Goal: Task Accomplishment & Management: Complete application form

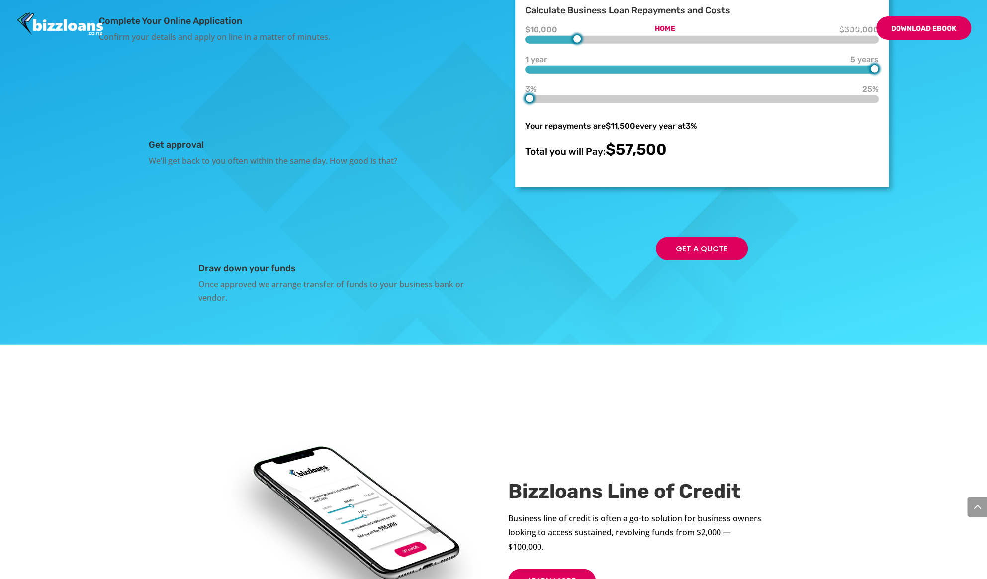
scroll to position [1947, 0]
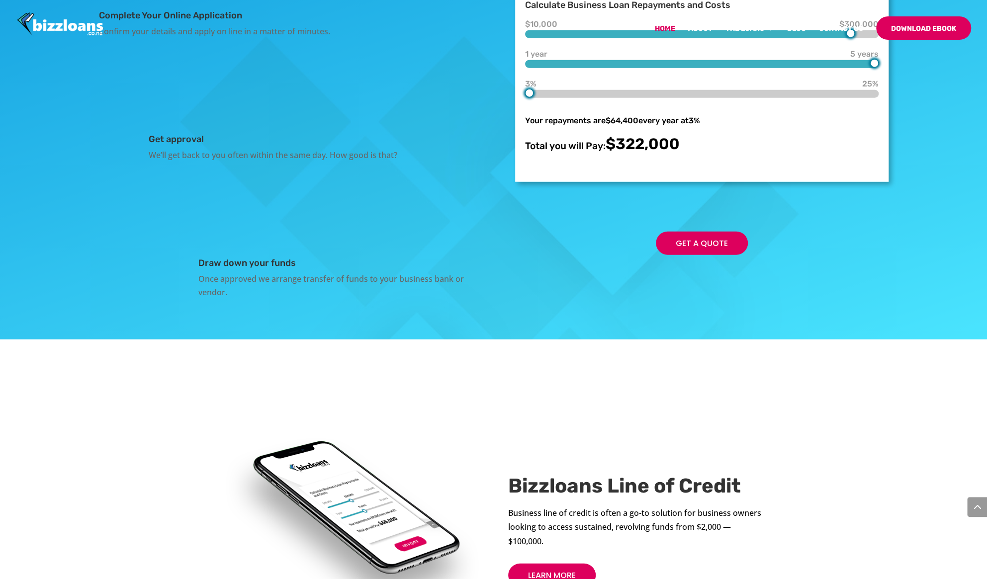
type input "300000"
click at [938, 165] on div "How it Works Bizzloans Complete Your Online Application Confirm your details an…" at bounding box center [493, 83] width 987 height 511
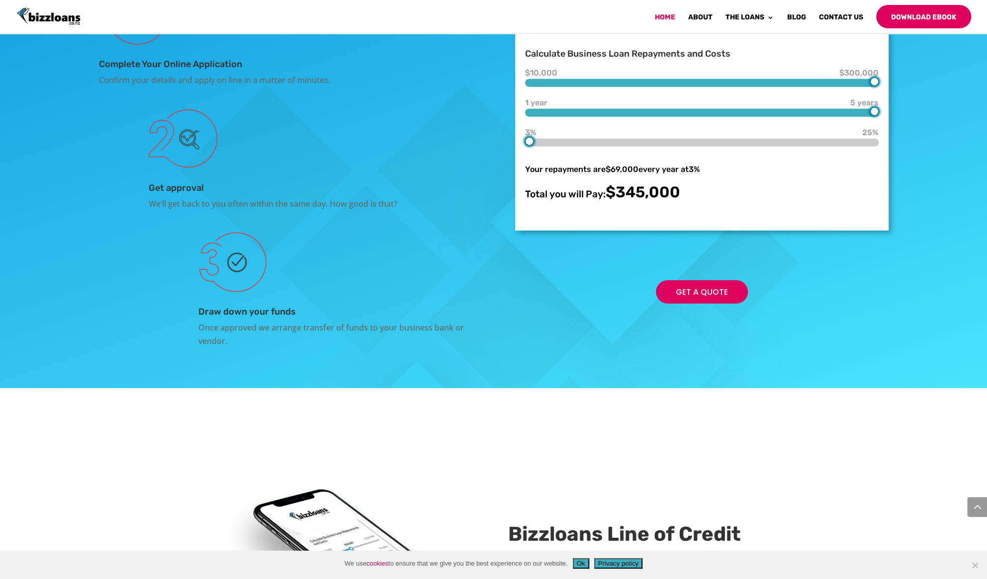
scroll to position [1995, 0]
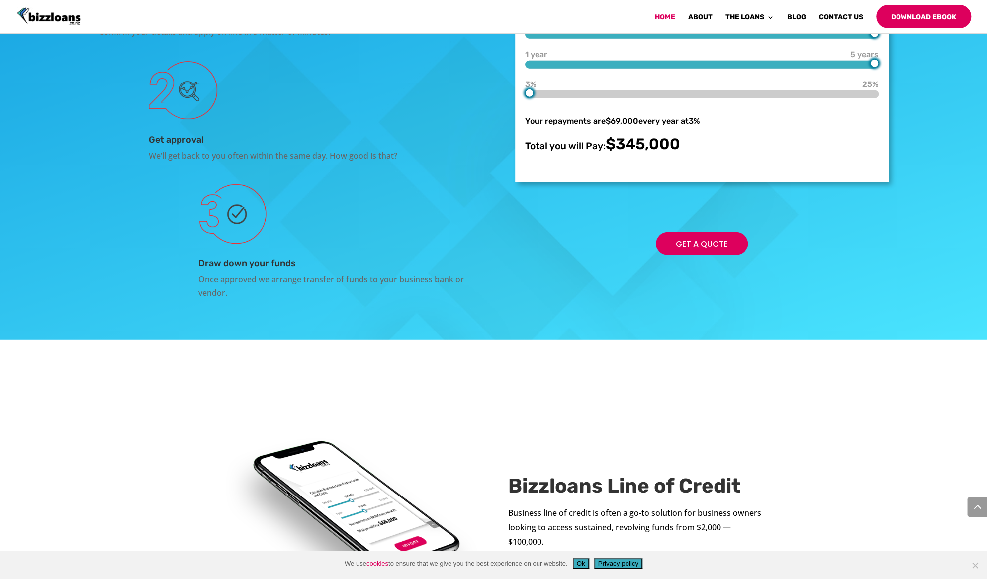
click at [877, 68] on div at bounding box center [874, 63] width 8 height 8
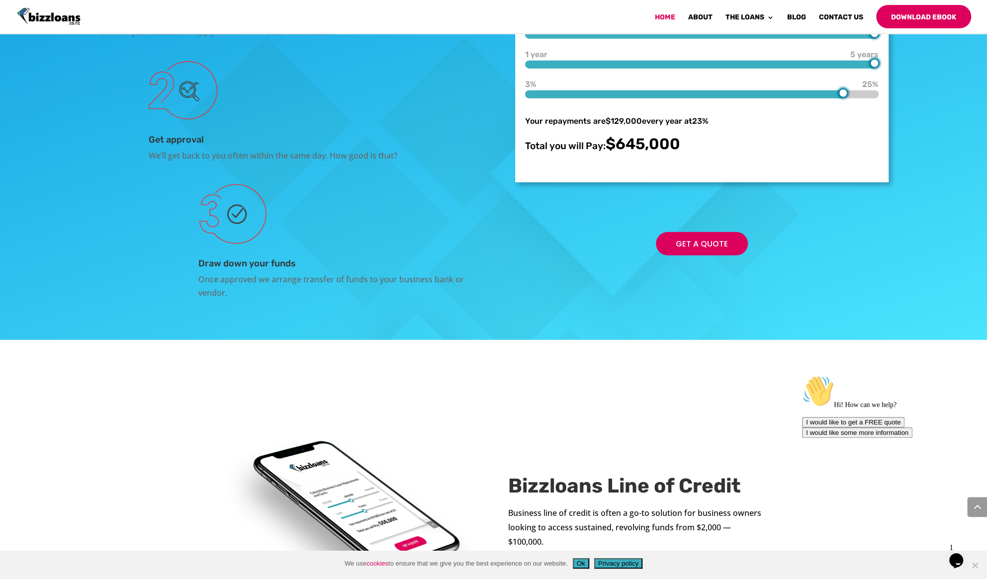
click at [892, 205] on div "How it Works Bizzloans Complete Your Online Application Confirm your details an…" at bounding box center [493, 84] width 987 height 511
type input "3"
click at [425, 238] on div "Complete Your Online Application Confirm your details and apply on line in a ma…" at bounding box center [493, 118] width 789 height 390
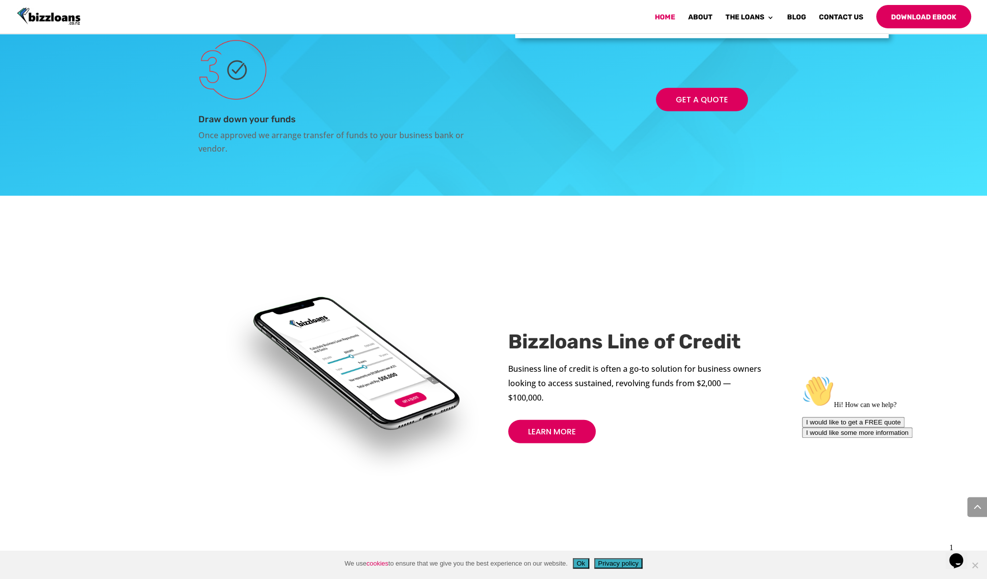
scroll to position [2178, 0]
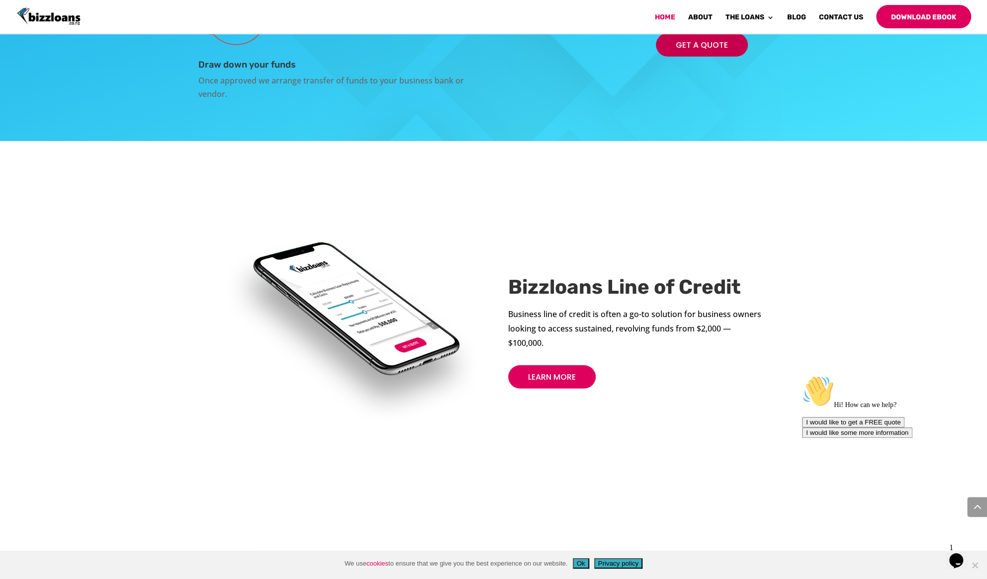
click at [699, 57] on link "Get a Quote" at bounding box center [702, 44] width 92 height 23
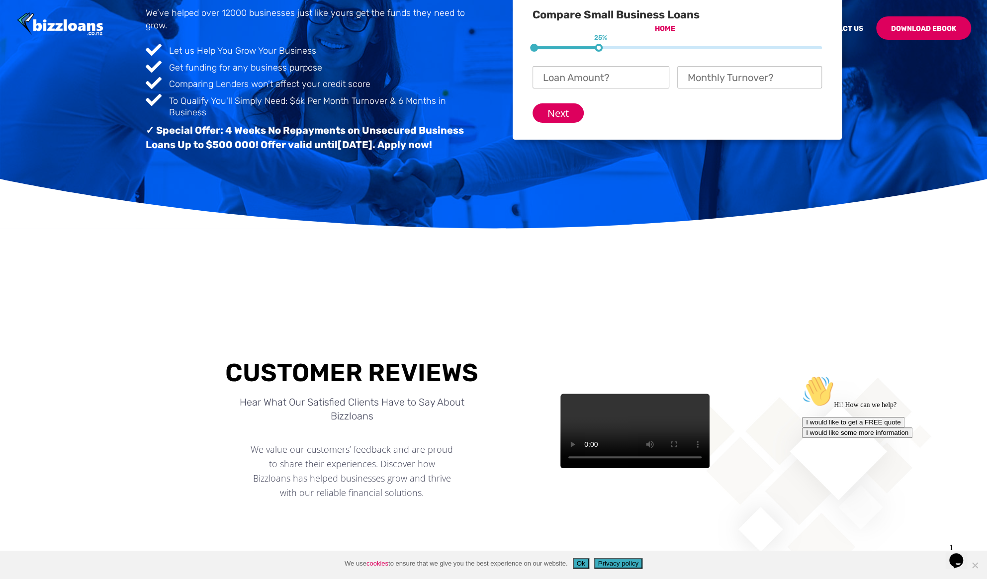
scroll to position [0, 0]
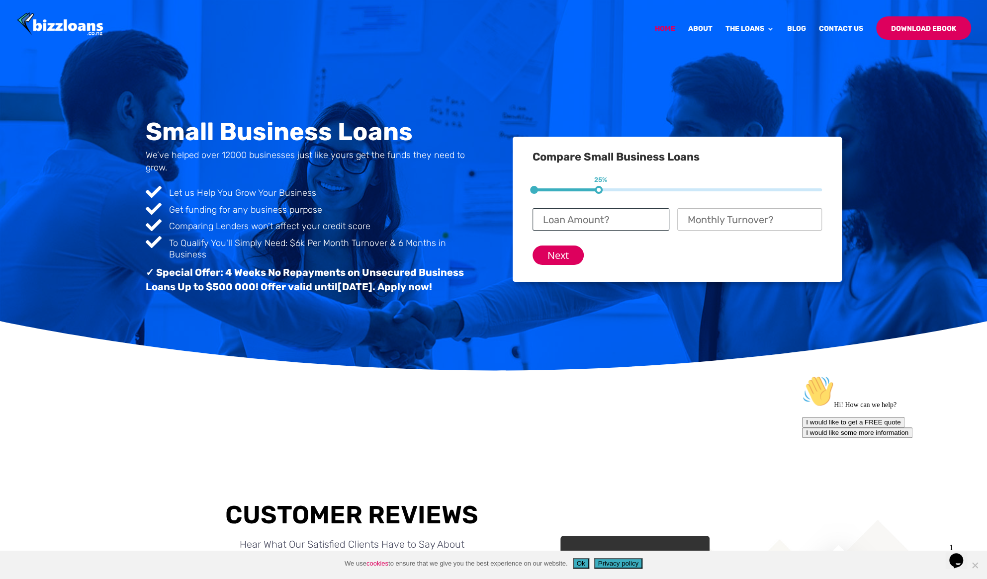
click at [608, 216] on input "Loan Amount? *" at bounding box center [600, 219] width 137 height 22
type input "$ 1"
click at [701, 218] on input "Monthly Turnover? *" at bounding box center [749, 219] width 145 height 22
type input "3"
type input "$ 6,000"
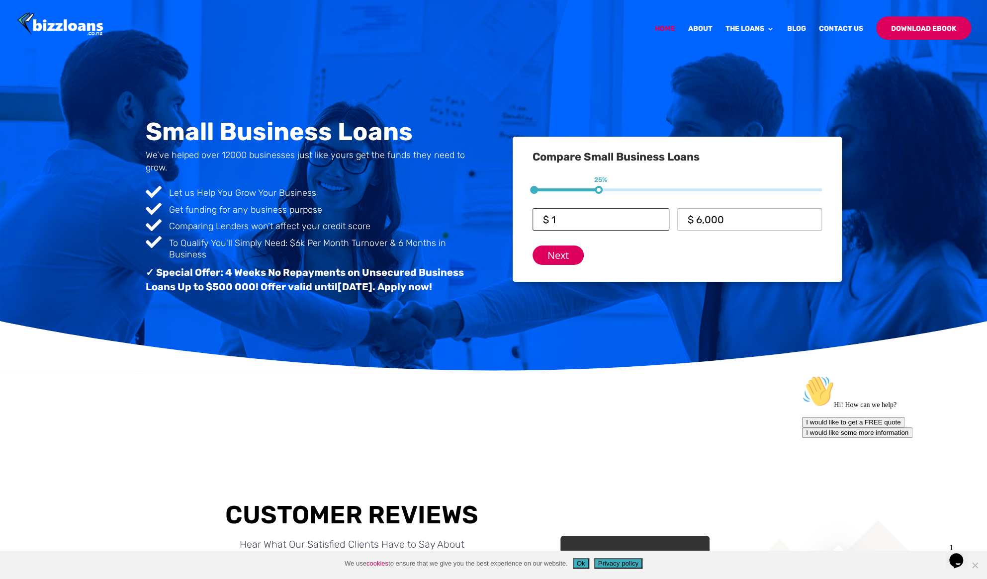
drag, startPoint x: 634, startPoint y: 227, endPoint x: 418, endPoint y: 223, distance: 216.7
click at [418, 223] on div "Small Business Loans We’ve helped over 12000 businesses just like yours get the…" at bounding box center [494, 209] width 696 height 207
type input "$ 500,000"
click at [575, 259] on input "Next" at bounding box center [557, 255] width 51 height 19
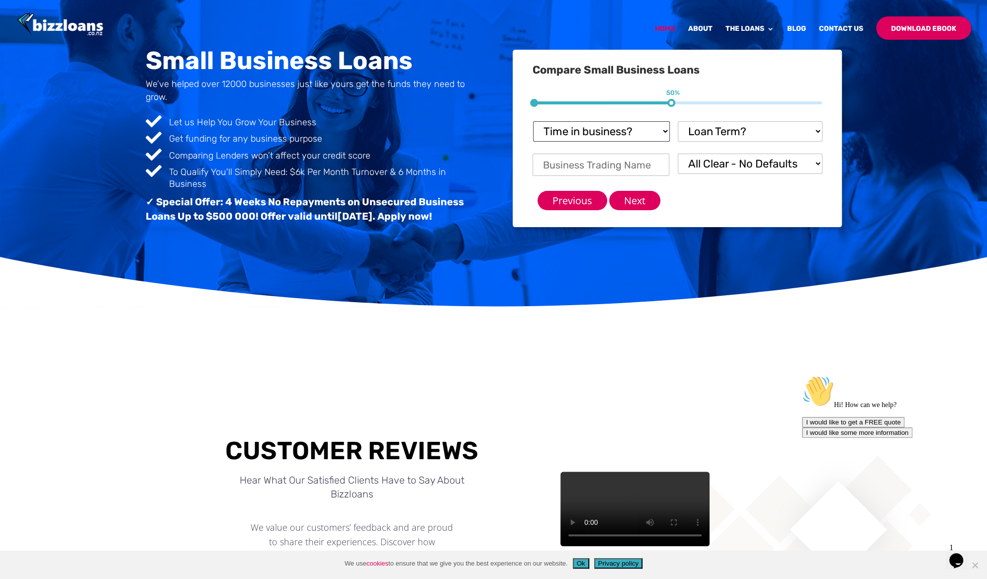
click at [611, 130] on select "Time in business? Startup under 6 months 6-12 months Over 12 months Over 24 mon…" at bounding box center [601, 131] width 137 height 20
select select "6-12 months"
click at [533, 121] on select "Time in business? Startup under 6 months 6-12 months Over 12 months Over 24 mon…" at bounding box center [601, 131] width 137 height 20
click at [734, 123] on select "Loan Term? 1-3 months 3-6 months 6 - 12 months 12 - 18 months 18 - 24 months 24…" at bounding box center [749, 131] width 145 height 20
select select "18 - 24 months"
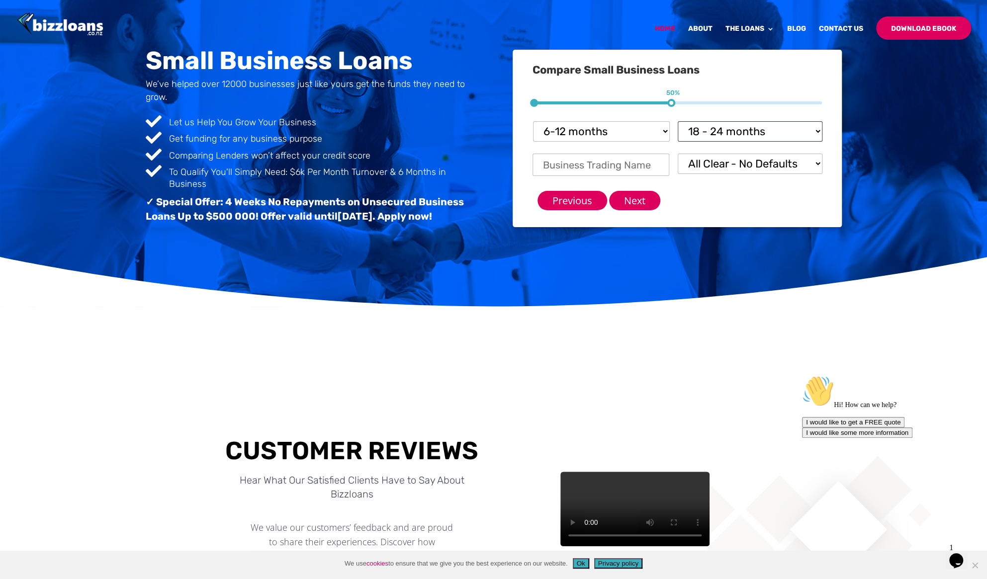
click at [677, 121] on select "Loan Term? 1-3 months 3-6 months 6 - 12 months 12 - 18 months 18 - 24 months 24…" at bounding box center [749, 131] width 145 height 20
click at [633, 166] on input "Business Trading Name *" at bounding box center [600, 165] width 137 height 22
type input "[PERSON_NAME]"
click at [647, 200] on input "Next" at bounding box center [634, 200] width 51 height 19
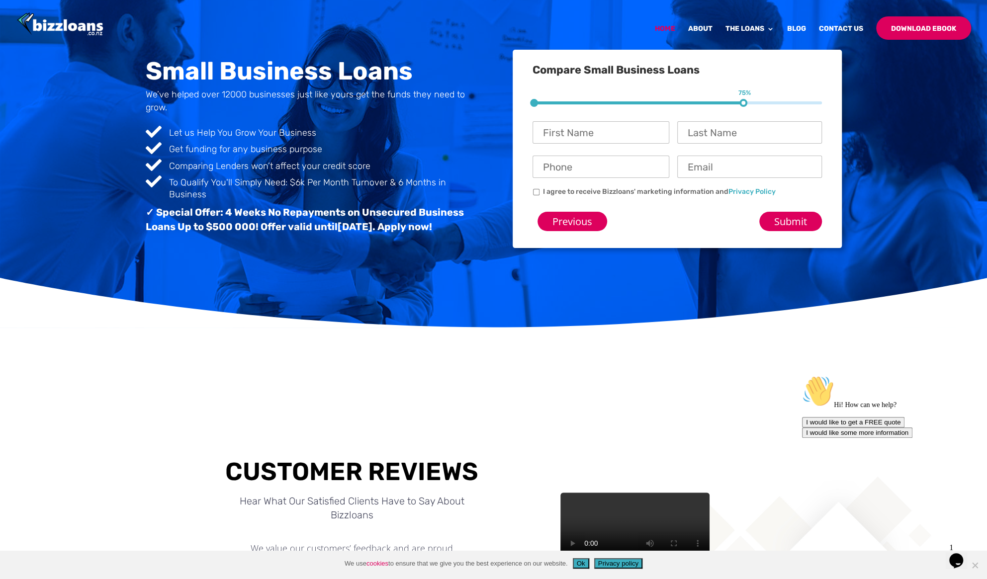
scroll to position [14, 24]
click at [581, 214] on input "Previous" at bounding box center [572, 221] width 70 height 19
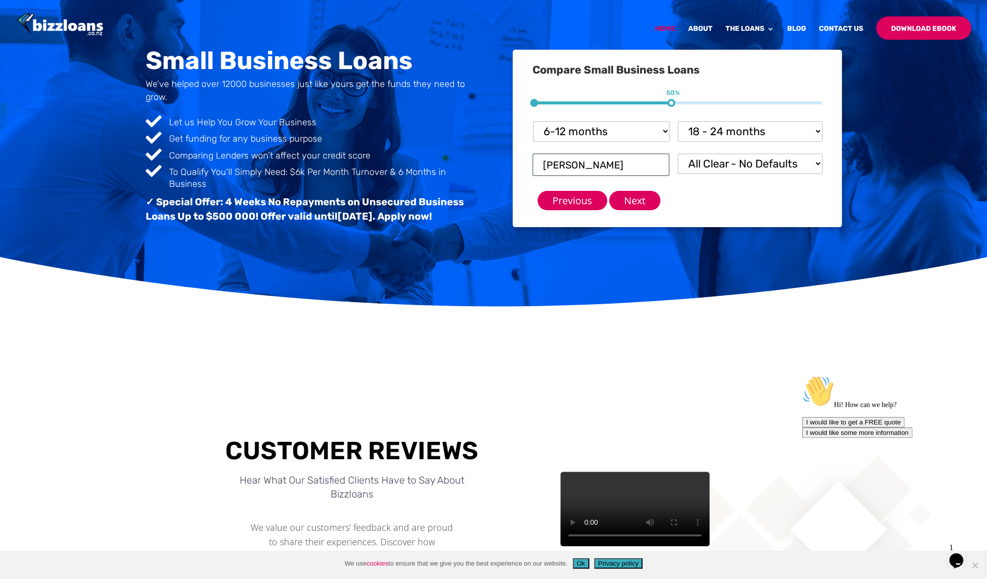
drag, startPoint x: 626, startPoint y: 164, endPoint x: 454, endPoint y: 172, distance: 172.2
click at [454, 172] on div "Small Business Loans We’ve helped over 12000 businesses just like yours get the…" at bounding box center [494, 138] width 696 height 220
type input "Clear Cut Limited"
click at [620, 201] on input "Next" at bounding box center [634, 200] width 51 height 19
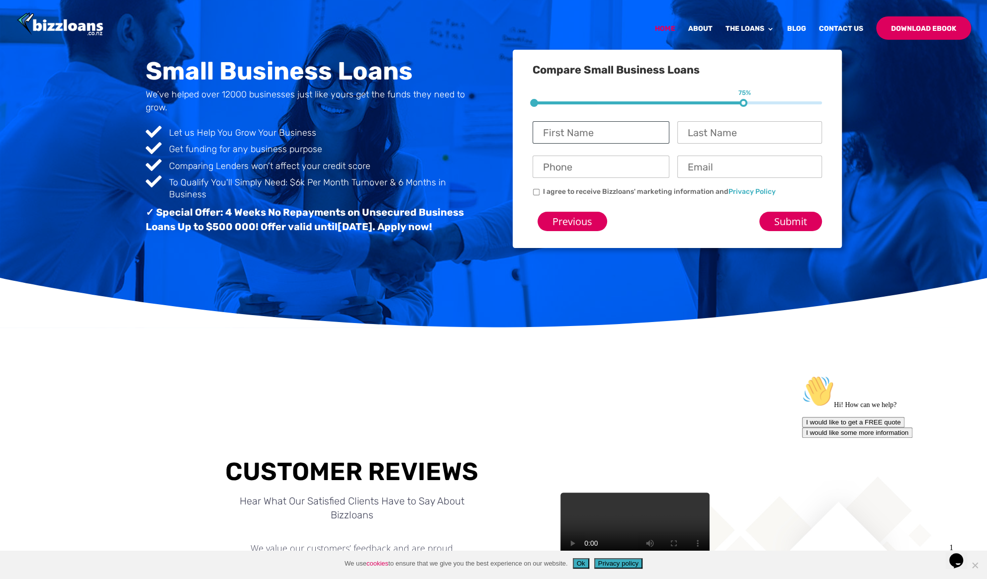
click at [581, 138] on input "First Name *" at bounding box center [600, 132] width 137 height 22
type input "[PERSON_NAME]"
click at [714, 139] on input "Last Name *" at bounding box center [749, 132] width 145 height 22
type input "E"
type input "[GEOGRAPHIC_DATA]"
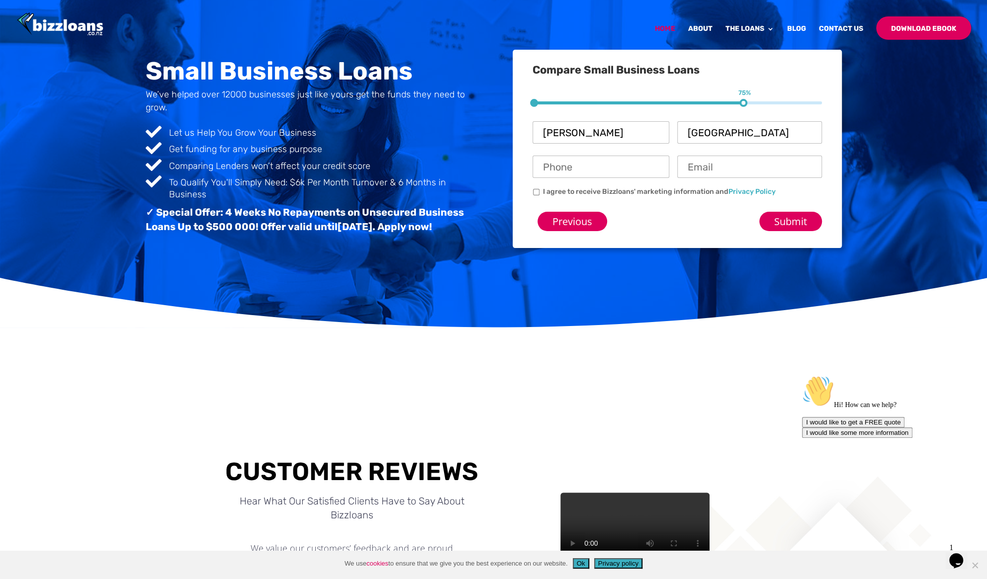
click at [627, 169] on input "Phone *" at bounding box center [600, 167] width 137 height 22
type input "021825352"
click at [713, 175] on input "Email *" at bounding box center [749, 167] width 145 height 22
type input "[PERSON_NAME][EMAIL_ADDRESS][DOMAIN_NAME]"
click at [759, 212] on input "Submit" at bounding box center [790, 221] width 63 height 19
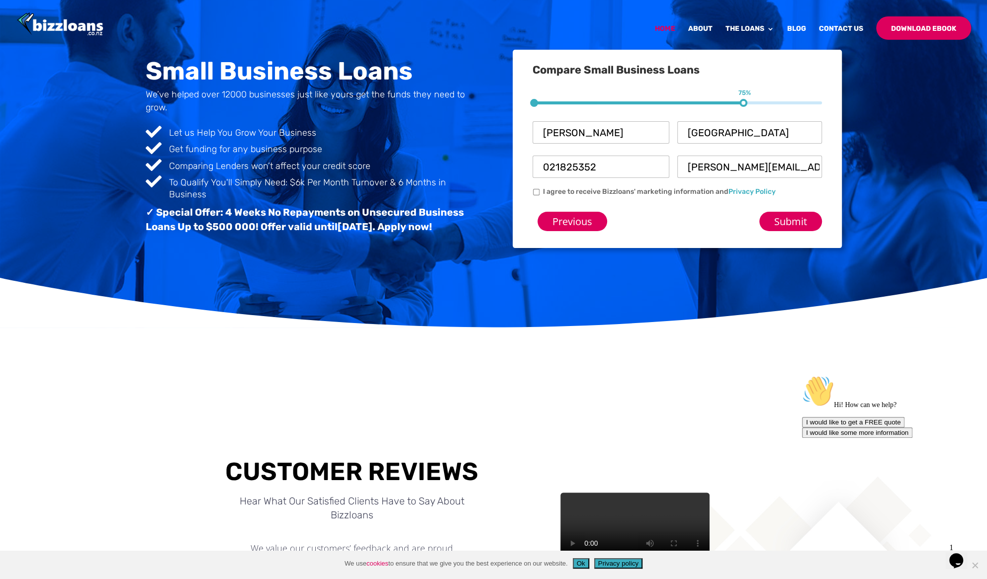
click at [696, 189] on label "I agree to receive Bizzloans' marketing information and Privacy Policy" at bounding box center [659, 191] width 233 height 10
click at [539, 189] on input "I agree to receive Bizzloans' marketing information and Privacy Policy" at bounding box center [536, 192] width 6 height 6
checkbox input "true"
click at [775, 217] on input "Submit" at bounding box center [790, 221] width 63 height 19
